Goal: Contribute content: Contribute content

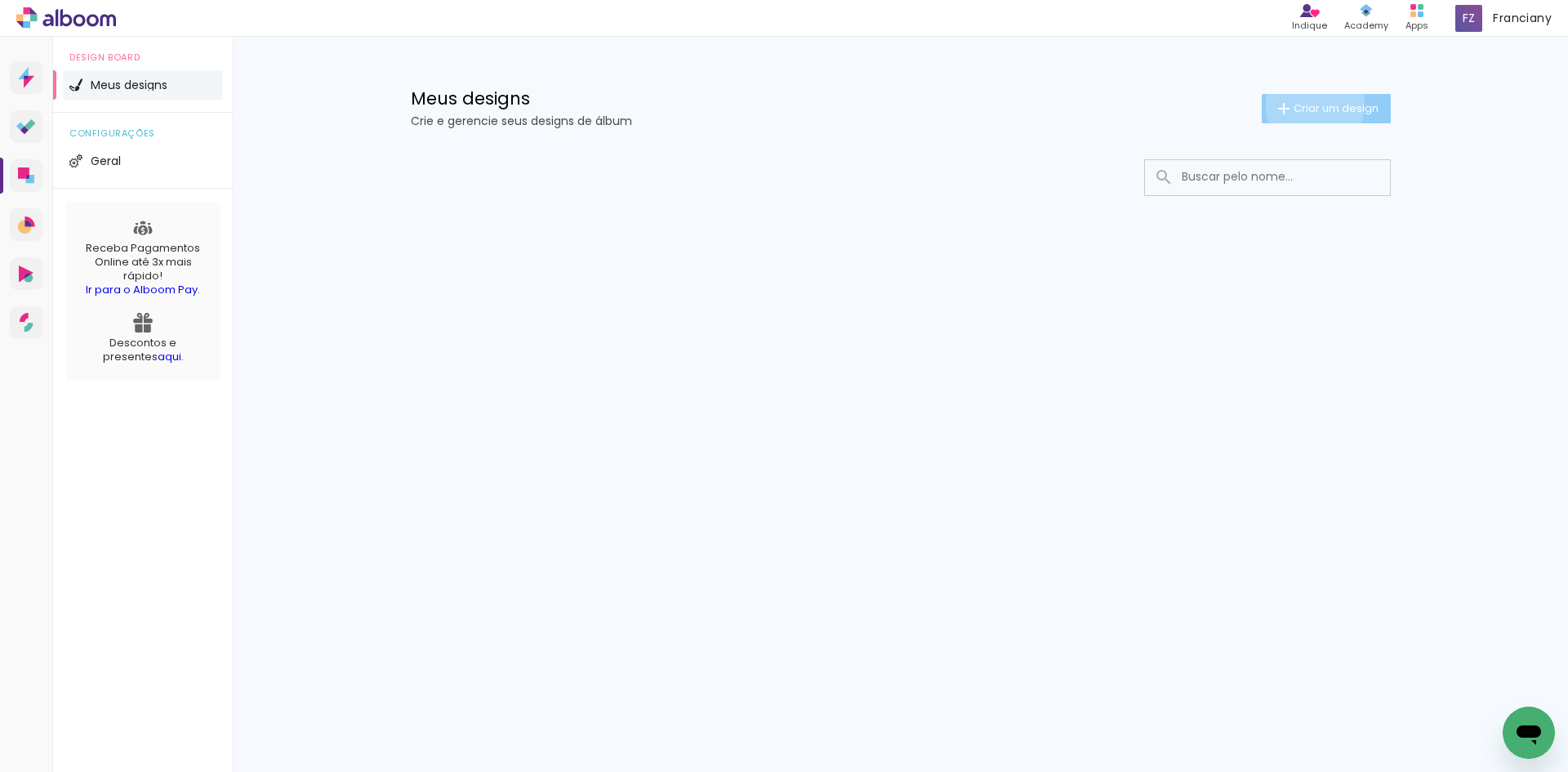
click at [1311, 105] on span "Criar um design" at bounding box center [1336, 108] width 85 height 11
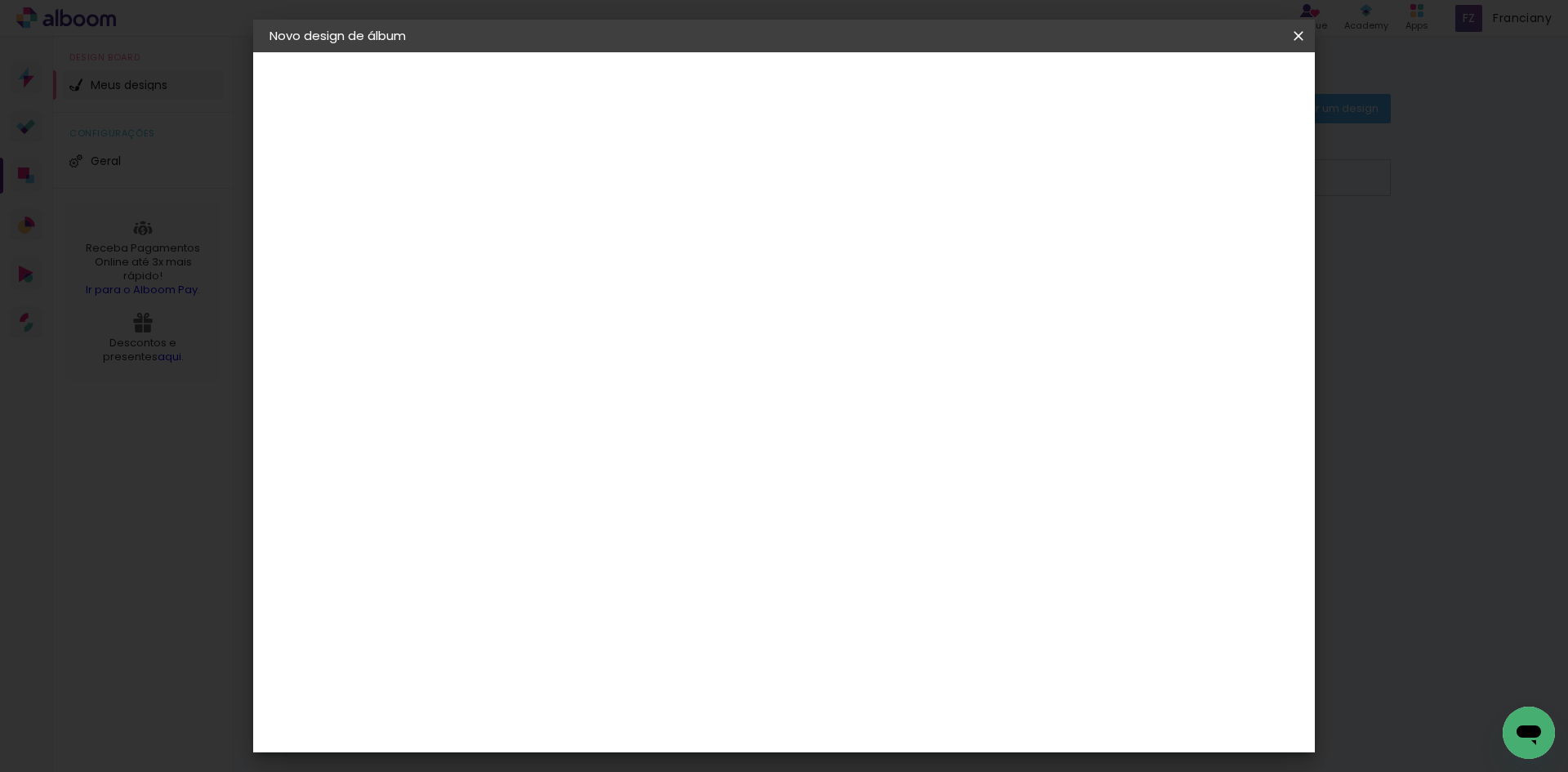
click at [537, 214] on input at bounding box center [537, 219] width 0 height 26
type input "[PERSON_NAME] 6 anos"
type paper-input "[PERSON_NAME] 6 anos"
click at [0, 0] on slot "Avançar" at bounding box center [0, 0] width 0 height 0
click at [564, 315] on input at bounding box center [578, 311] width 165 height 21
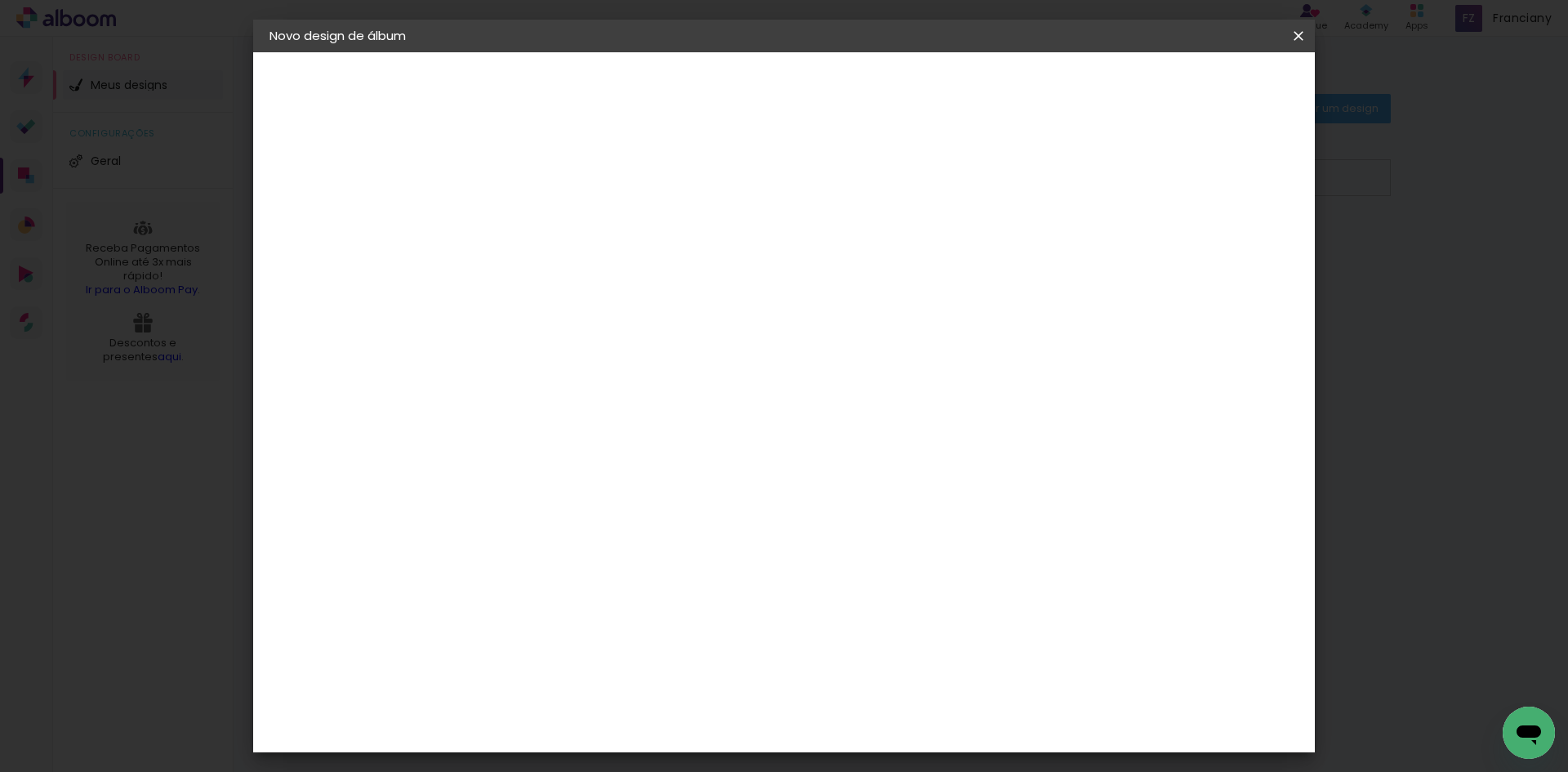
type input "d"
click at [823, 335] on div "Sugerir uma encadernadora" at bounding box center [771, 340] width 101 height 26
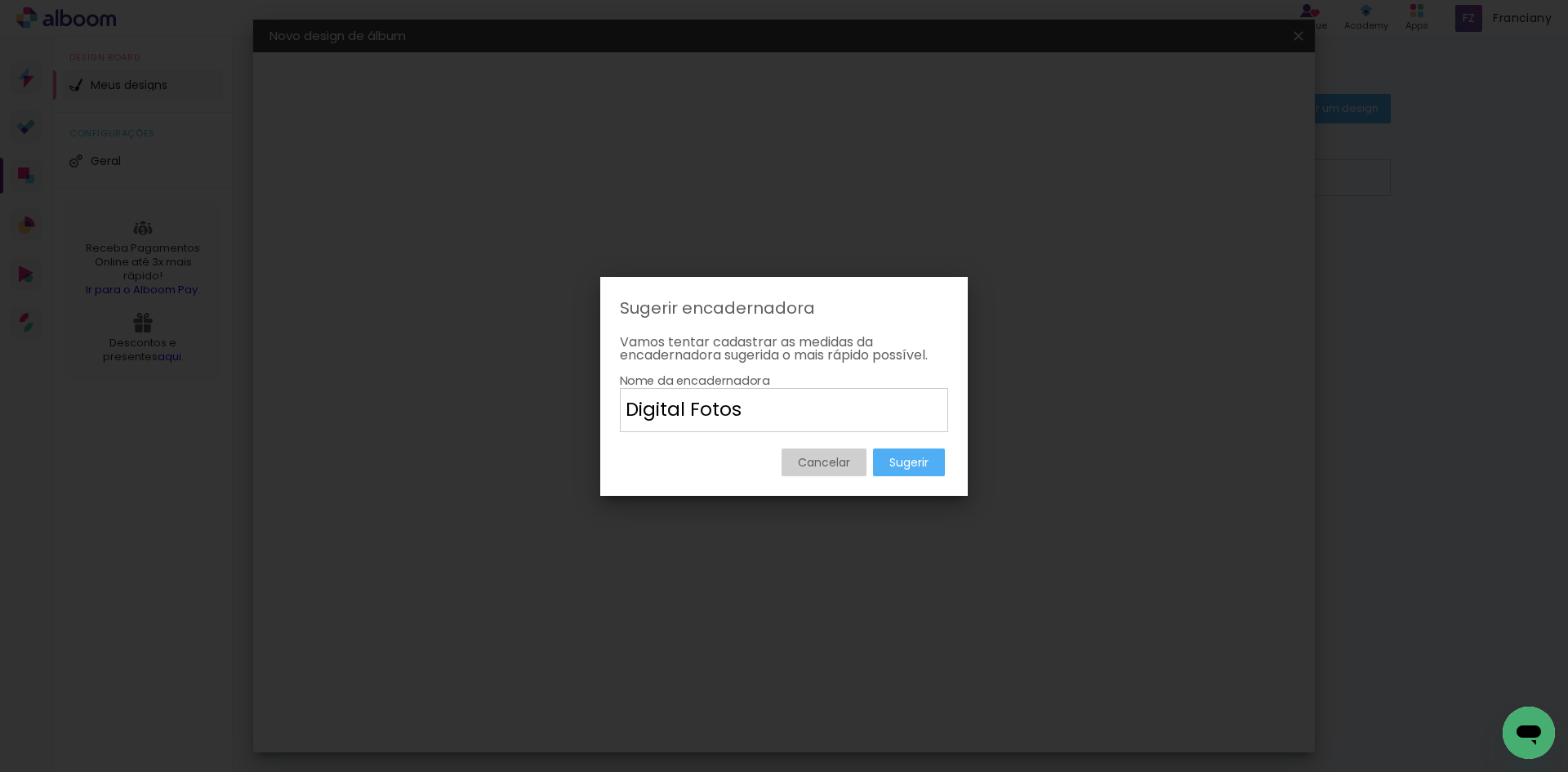
type input "Digital Fotos"
type paper-input "Digital Fotos"
click at [0, 0] on slot "Sugerir" at bounding box center [0, 0] width 0 height 0
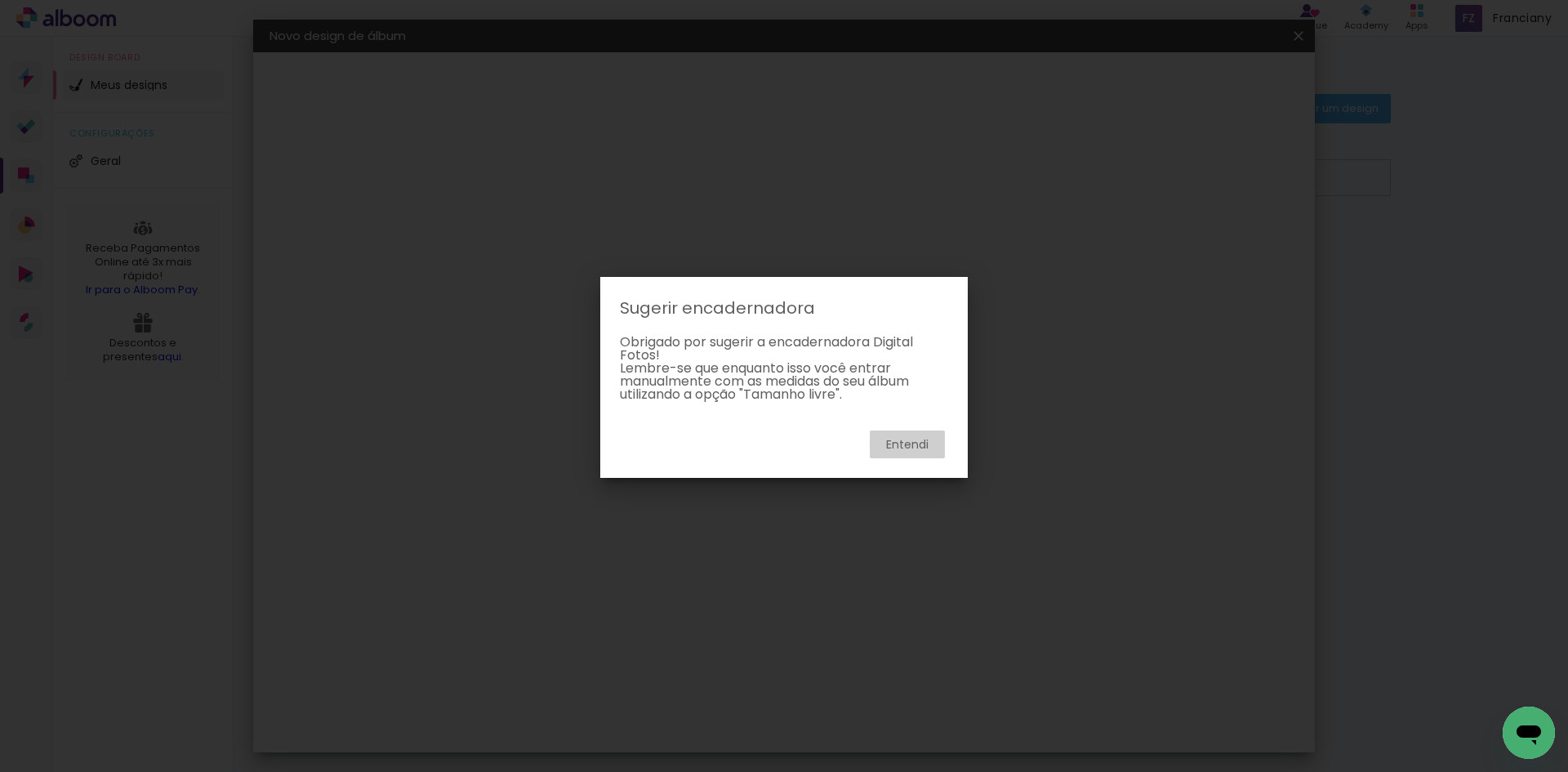
click at [0, 0] on slot "Entendi" at bounding box center [0, 0] width 0 height 0
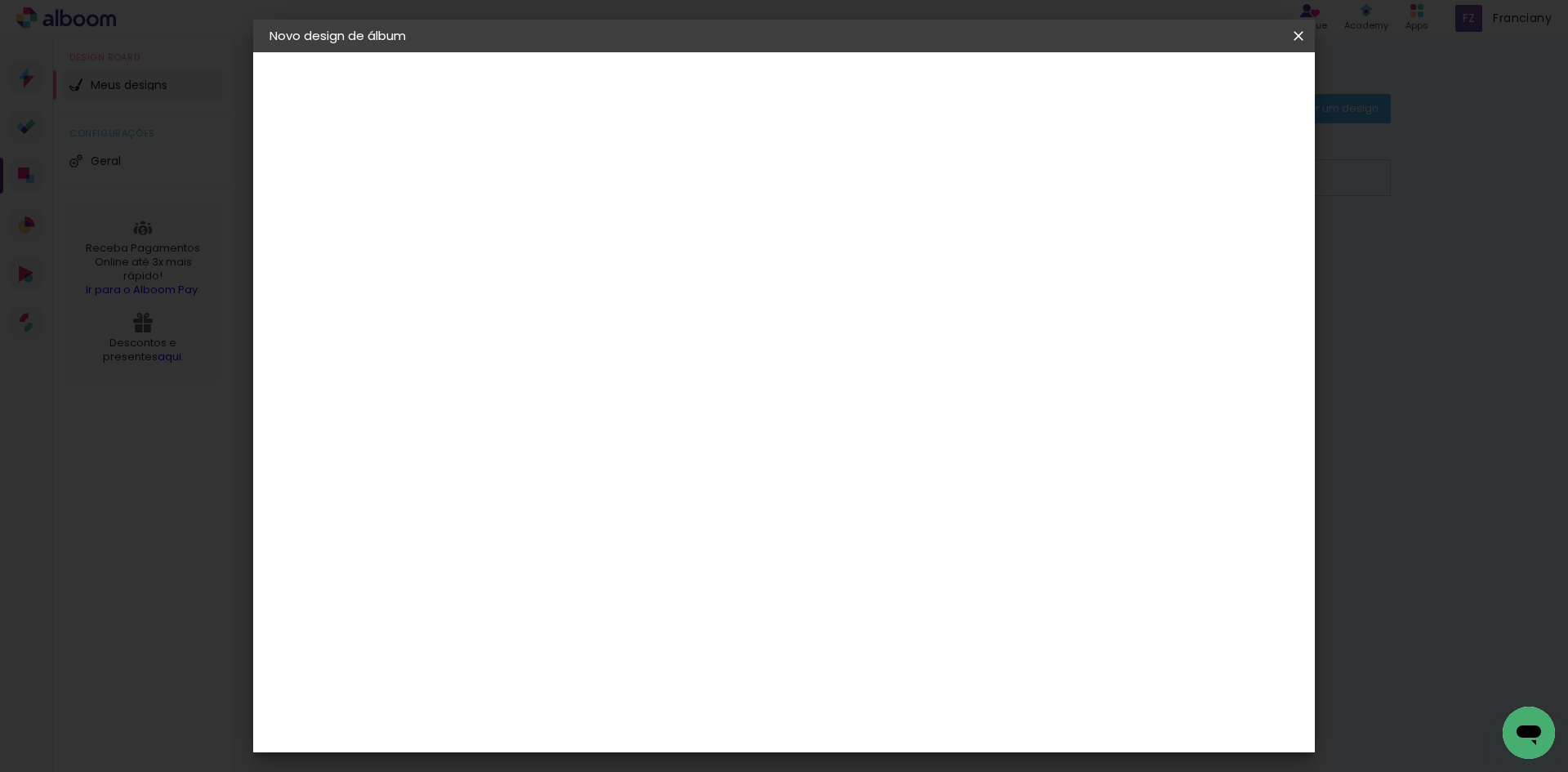
click at [0, 0] on slot "Tamanho Livre" at bounding box center [0, 0] width 0 height 0
click at [0, 0] on slot "Avançar" at bounding box center [0, 0] width 0 height 0
click at [1196, 92] on span "Iniciar design" at bounding box center [1158, 86] width 74 height 12
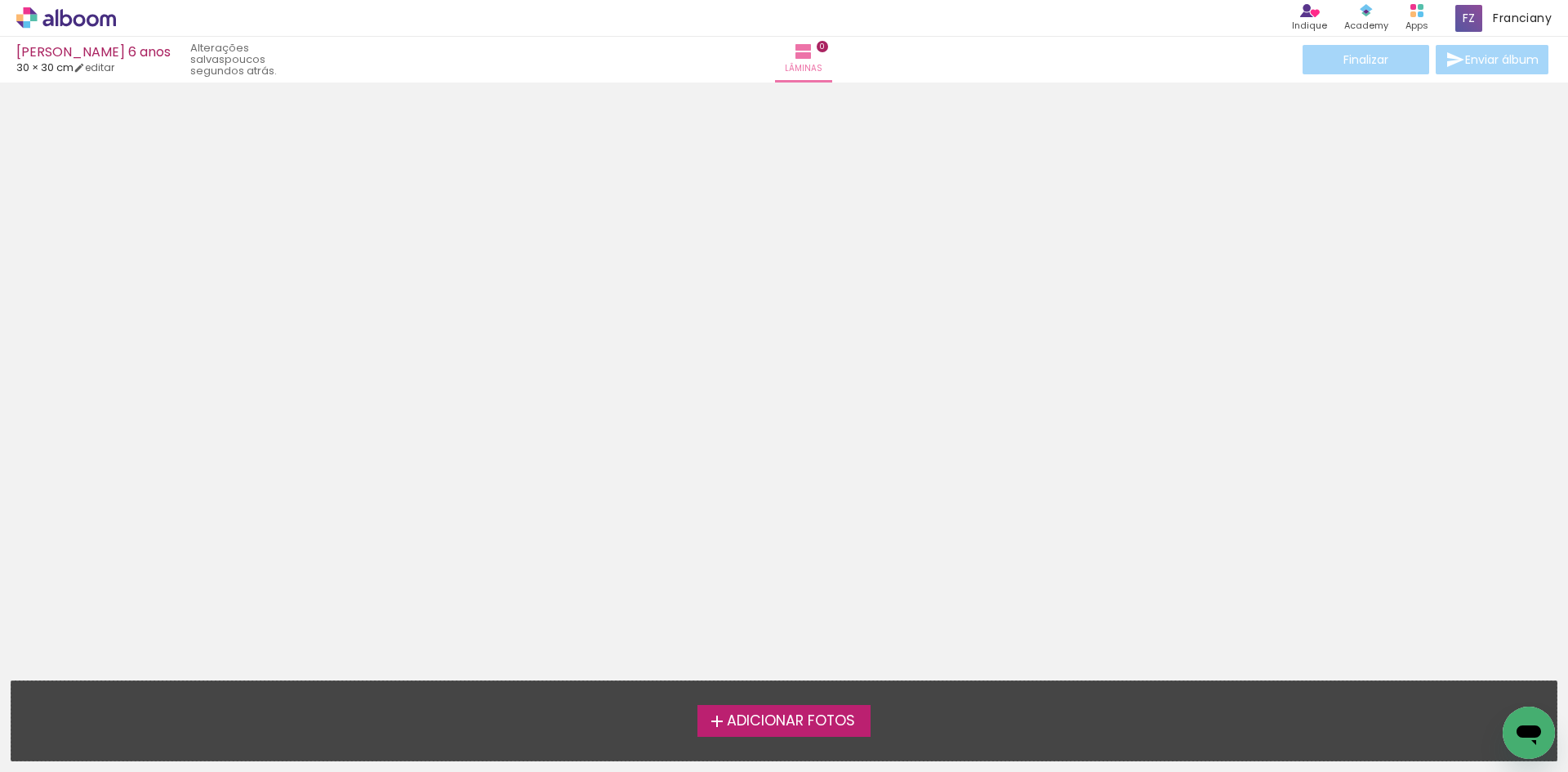
click at [757, 713] on span "Adicionar Fotos" at bounding box center [790, 720] width 128 height 15
click at [0, 0] on input "file" at bounding box center [0, 0] width 0 height 0
click at [746, 722] on span "Adicionar Fotos" at bounding box center [790, 720] width 128 height 15
click at [0, 0] on input "file" at bounding box center [0, 0] width 0 height 0
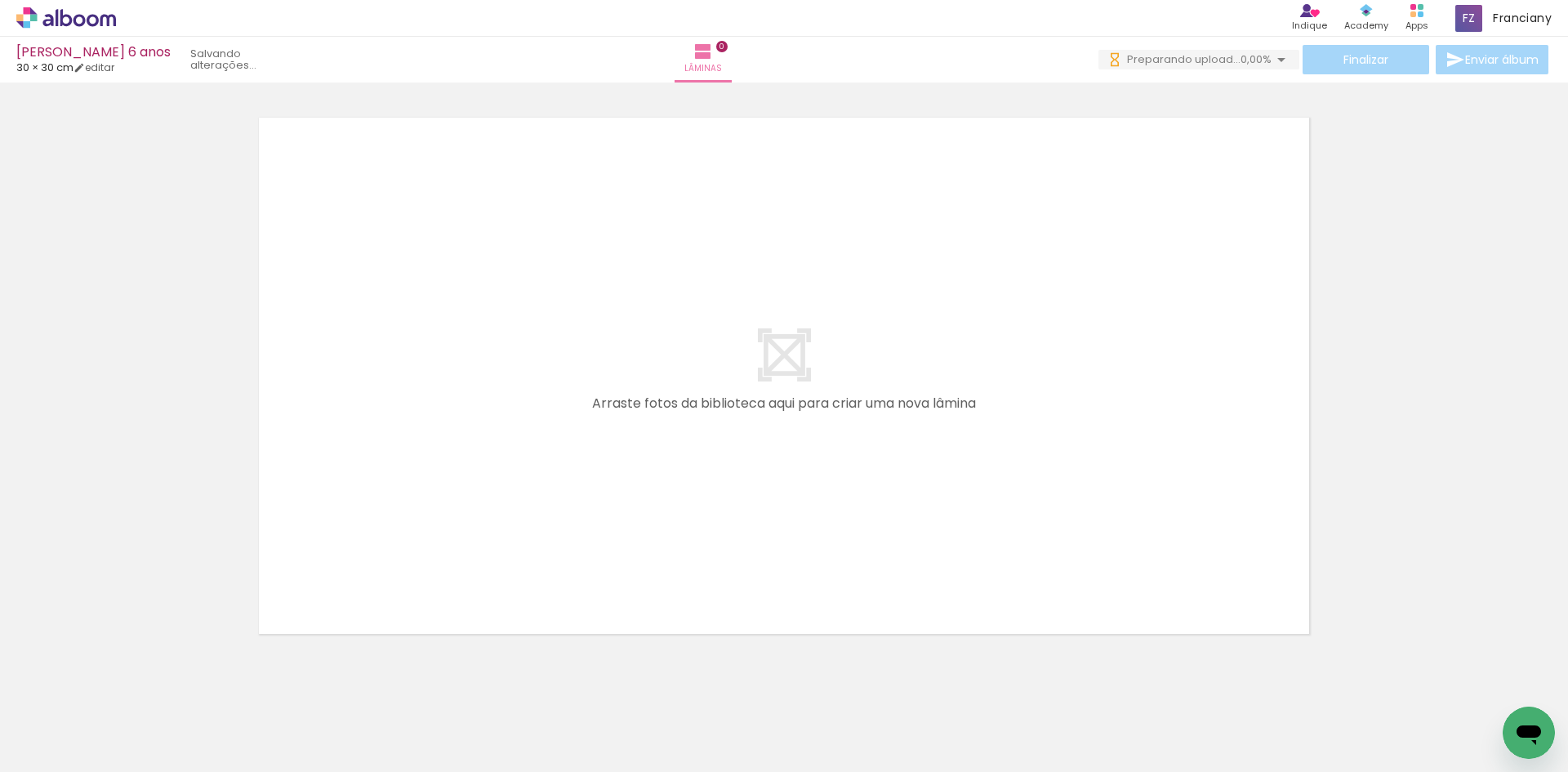
drag, startPoint x: 362, startPoint y: 715, endPoint x: 364, endPoint y: 708, distance: 7.3
click at [363, 712] on div at bounding box center [346, 715] width 54 height 80
click at [320, 687] on iron-icon at bounding box center [310, 683] width 17 height 17
click at [28, 739] on paper-button "Adicionar Fotos" at bounding box center [51, 749] width 79 height 26
click at [0, 0] on input "file" at bounding box center [0, 0] width 0 height 0
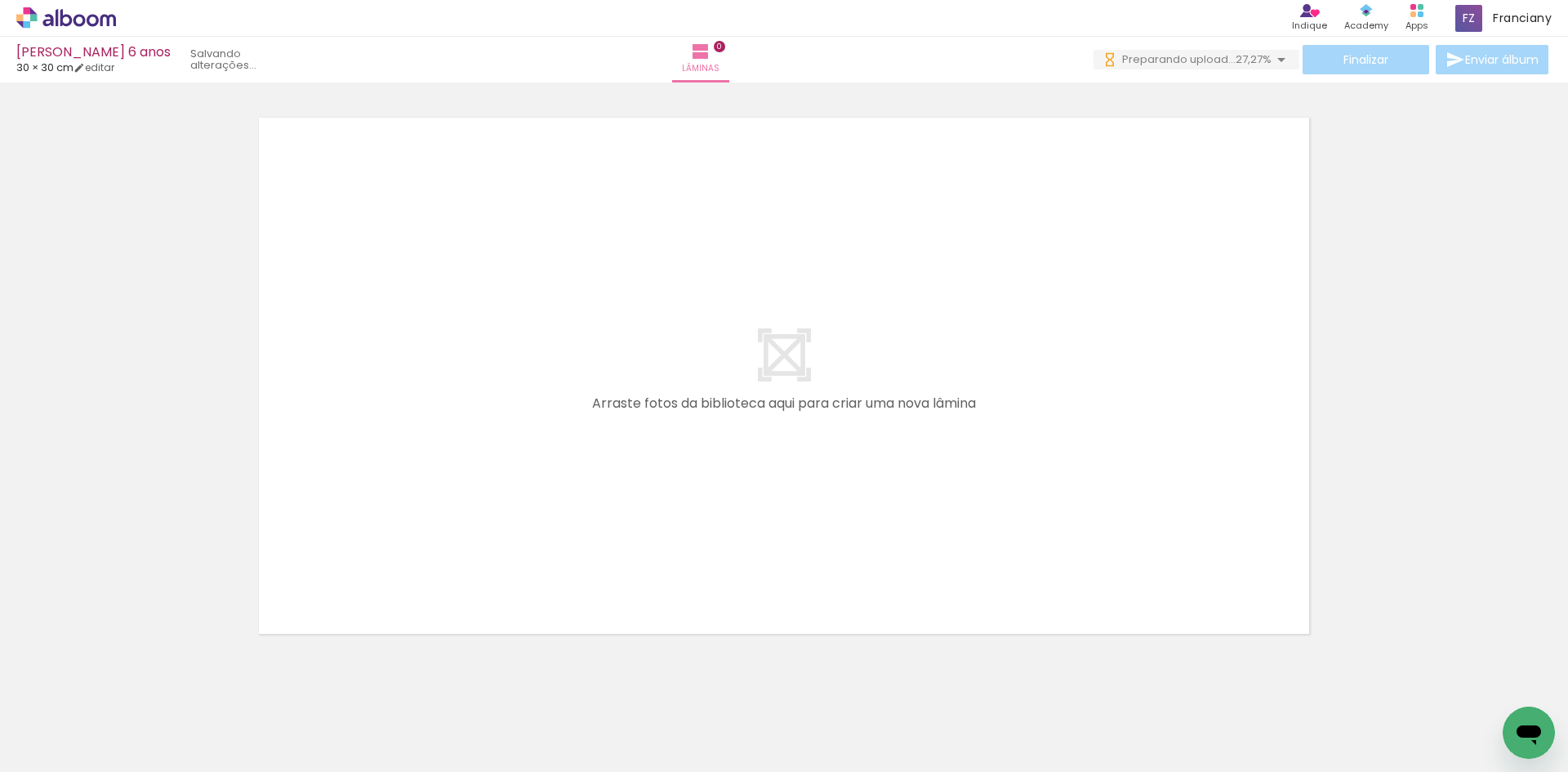
click at [1179, 725] on div at bounding box center [1188, 716] width 80 height 54
click at [1277, 723] on div at bounding box center [1279, 716] width 80 height 54
click at [1157, 689] on iron-icon at bounding box center [1152, 683] width 17 height 17
click at [44, 748] on span "Adicionar Fotos" at bounding box center [58, 749] width 49 height 18
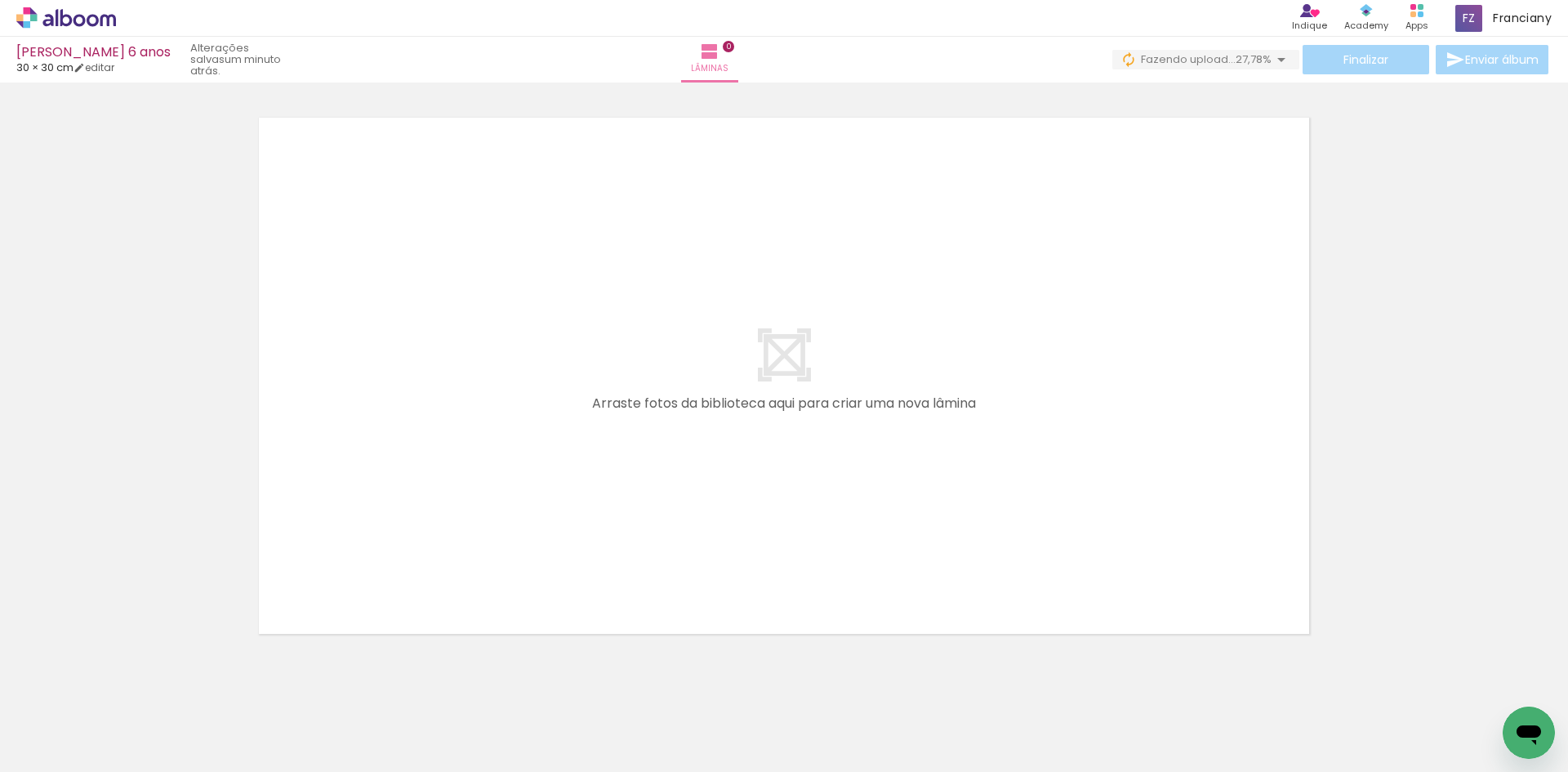
click at [0, 0] on input "file" at bounding box center [0, 0] width 0 height 0
